Goal: Task Accomplishment & Management: Use online tool/utility

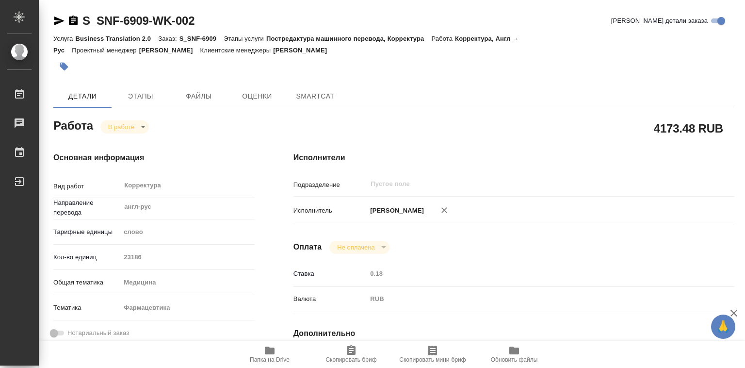
type textarea "x"
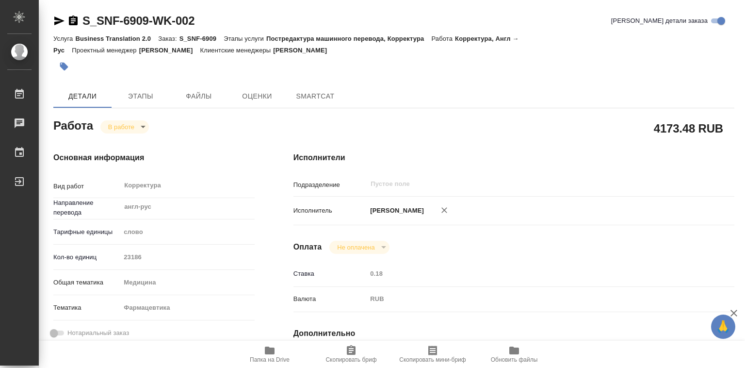
type textarea "x"
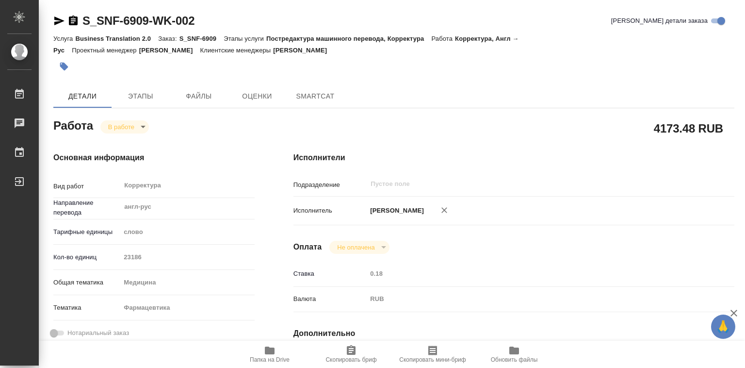
type textarea "x"
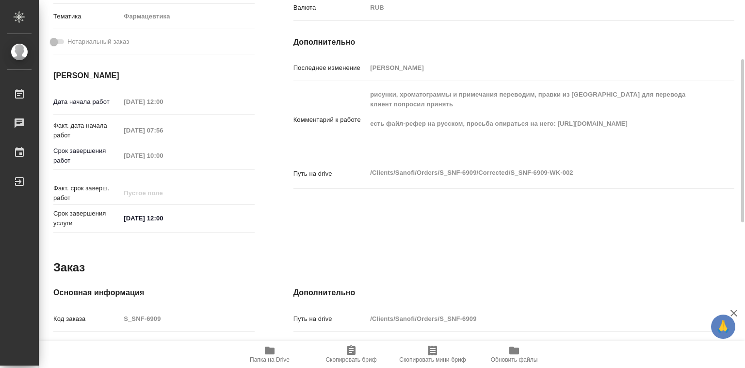
type textarea "x"
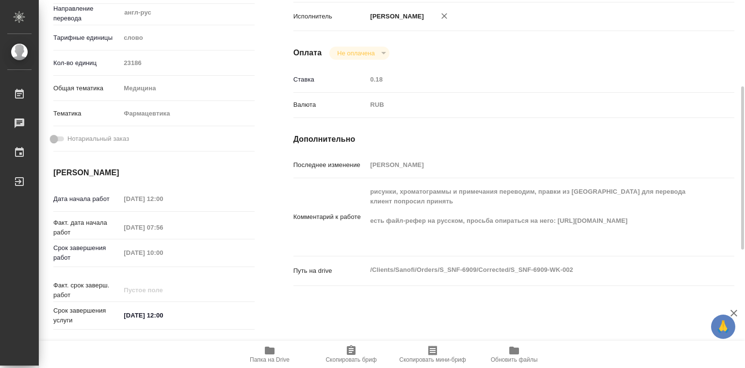
scroll to position [242, 0]
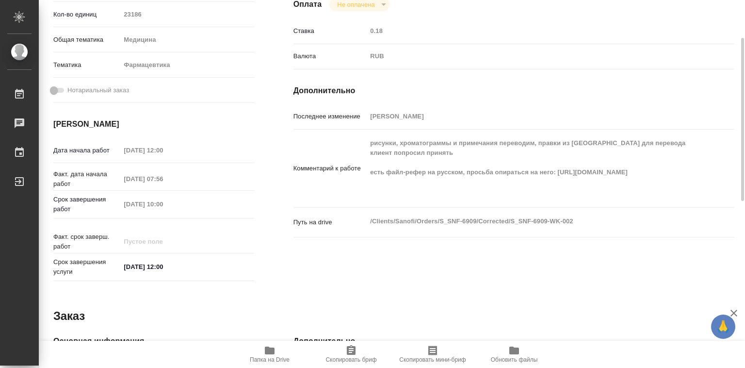
type textarea "x"
